Goal: Task Accomplishment & Management: Use online tool/utility

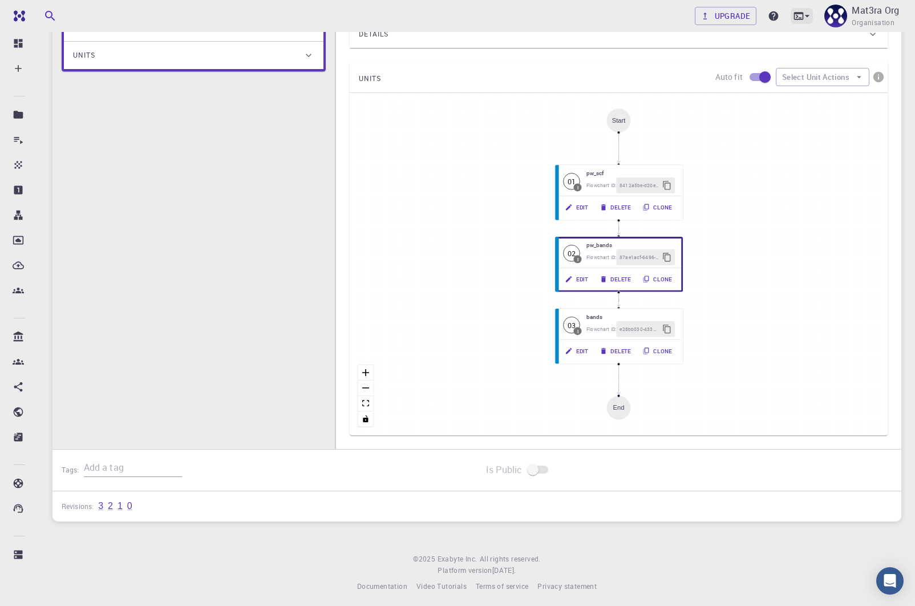
click at [802, 17] on icon at bounding box center [807, 15] width 11 height 11
click at [726, 88] on div "JupyterLite" at bounding box center [714, 89] width 47 height 14
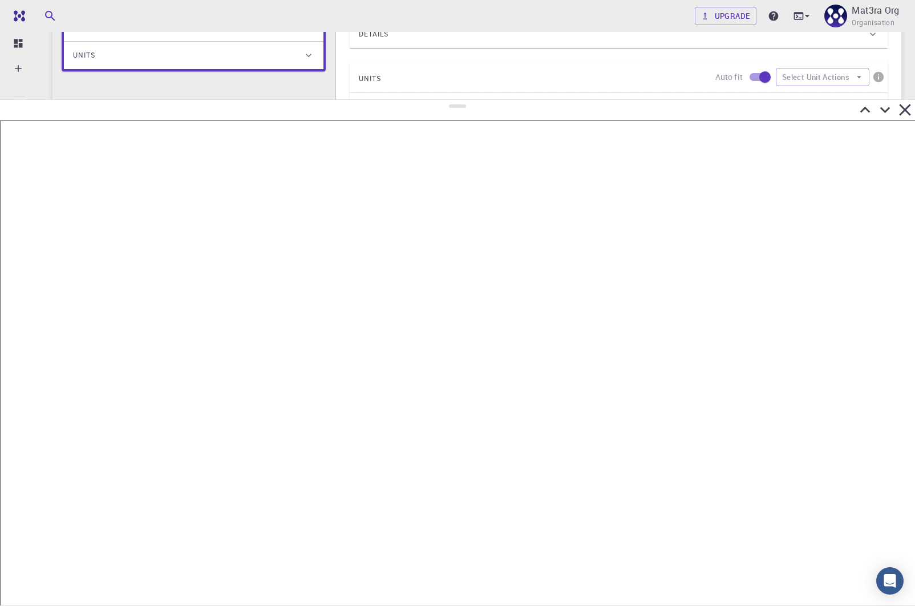
drag, startPoint x: 455, startPoint y: 308, endPoint x: 457, endPoint y: 100, distance: 207.8
click at [457, 100] on div at bounding box center [457, 352] width 915 height 507
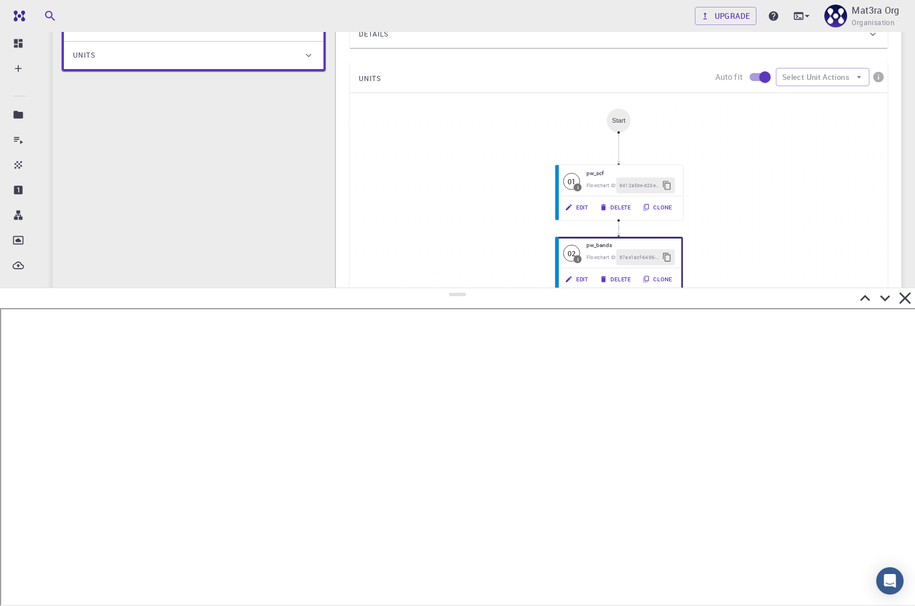
drag, startPoint x: 459, startPoint y: 105, endPoint x: 453, endPoint y: 292, distance: 186.7
click at [453, 291] on div at bounding box center [457, 447] width 915 height 318
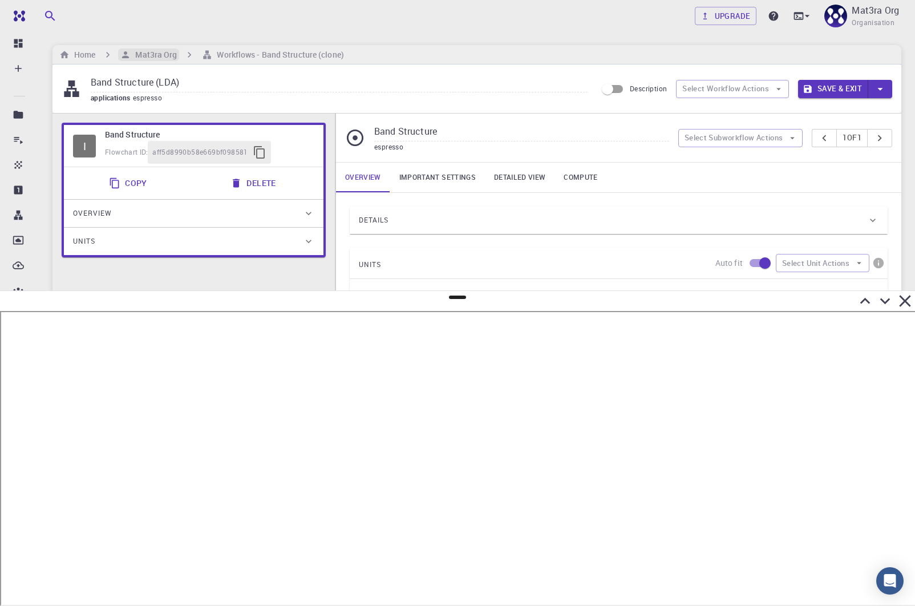
click at [160, 54] on h6 "Mat3ra Org" at bounding box center [154, 55] width 46 height 13
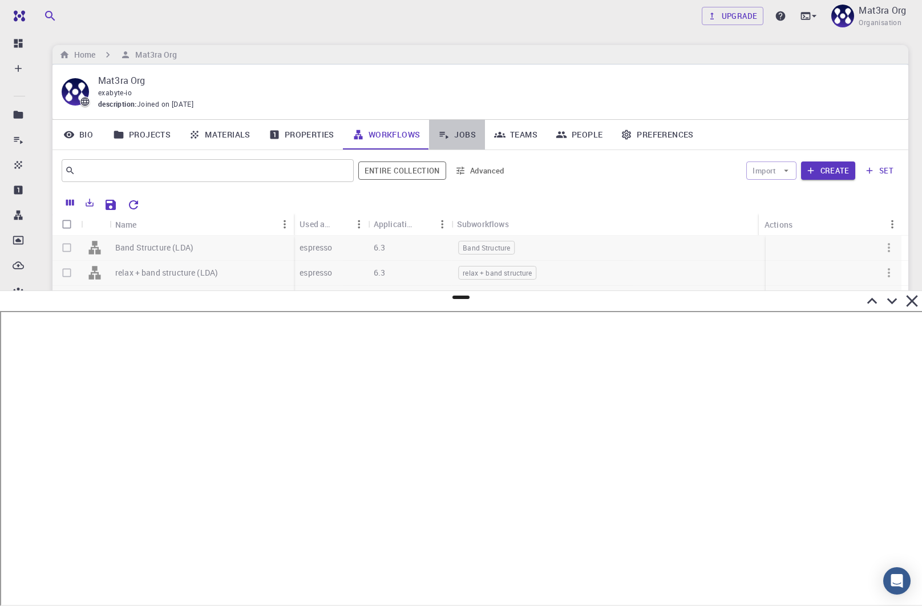
click at [461, 136] on link "Jobs" at bounding box center [457, 135] width 56 height 30
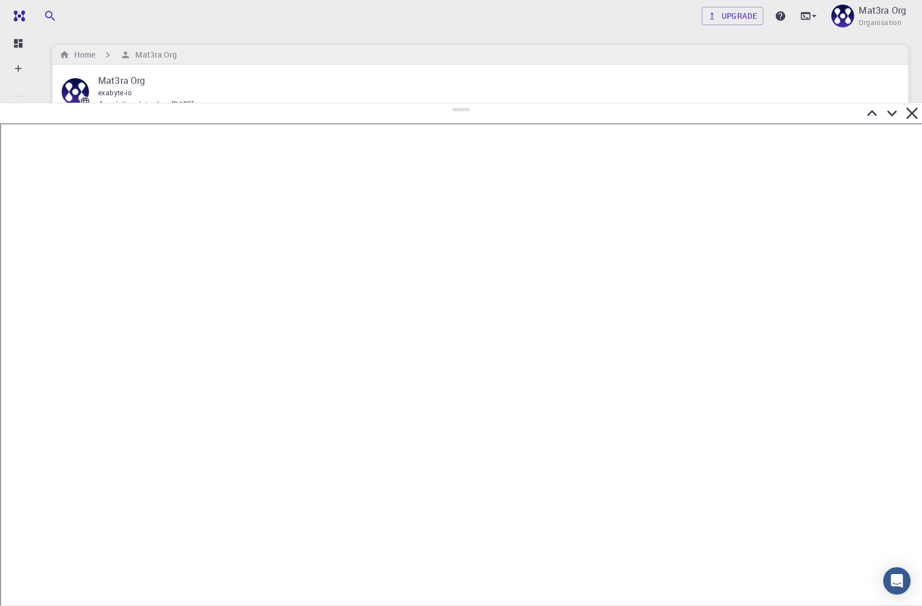
drag, startPoint x: 461, startPoint y: 296, endPoint x: 487, endPoint y: 116, distance: 181.8
click at [487, 103] on div at bounding box center [461, 354] width 922 height 503
